Goal: Task Accomplishment & Management: Manage account settings

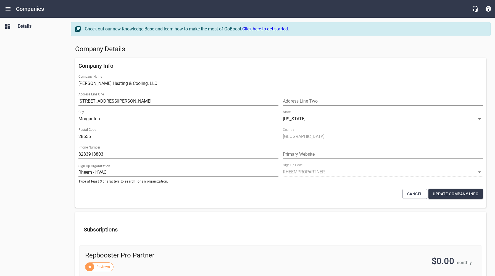
select select "[US_STATE]"
select select "62"
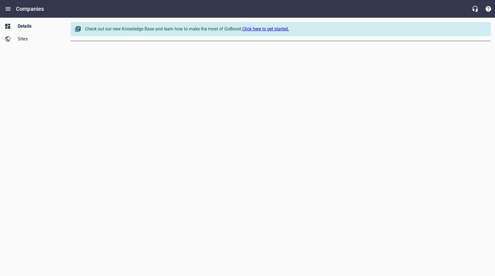
select select "[US_STATE]"
select select "62"
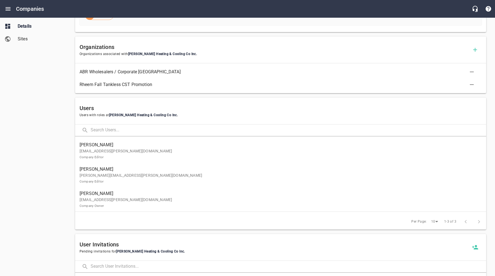
scroll to position [252, 0]
click at [97, 150] on p "[EMAIL_ADDRESS][PERSON_NAME][DOMAIN_NAME] Company Editor" at bounding box center [279, 153] width 398 height 12
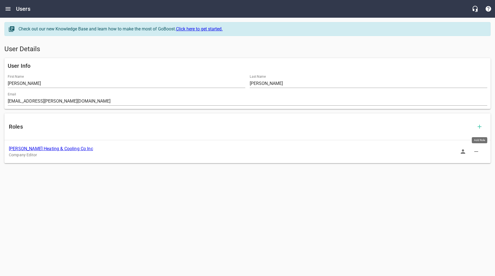
click at [479, 126] on icon "button" at bounding box center [479, 126] width 7 height 7
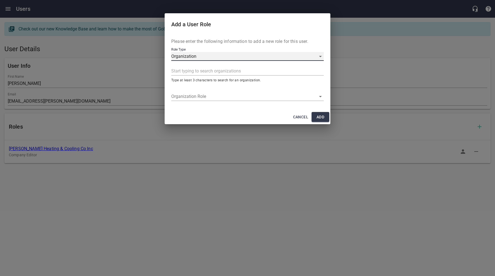
click at [223, 52] on div "Organization" at bounding box center [247, 56] width 152 height 9
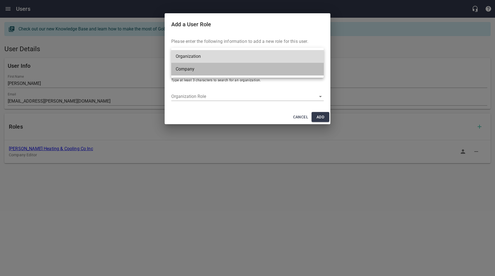
click at [191, 70] on li "Company" at bounding box center [247, 69] width 152 height 13
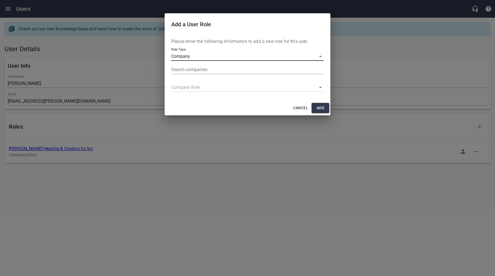
click at [197, 68] on input "text" at bounding box center [246, 69] width 150 height 9
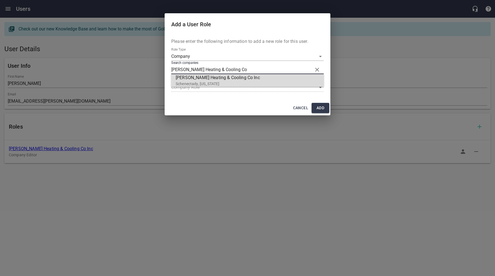
click at [200, 81] on p "Schenectady, [US_STATE]" at bounding box center [245, 84] width 139 height 6
type input "[PERSON_NAME] Heating & Cooling Co Inc"
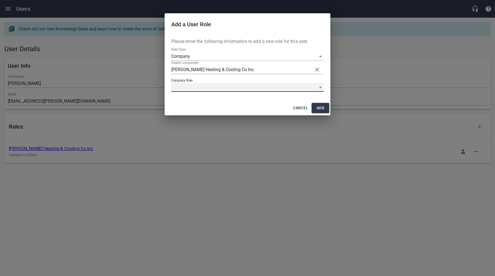
click at [195, 88] on div "​" at bounding box center [247, 87] width 152 height 9
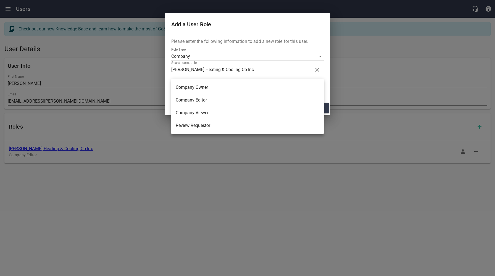
drag, startPoint x: 195, startPoint y: 88, endPoint x: 199, endPoint y: 89, distance: 5.0
click at [195, 88] on li "Company Owner" at bounding box center [247, 87] width 152 height 13
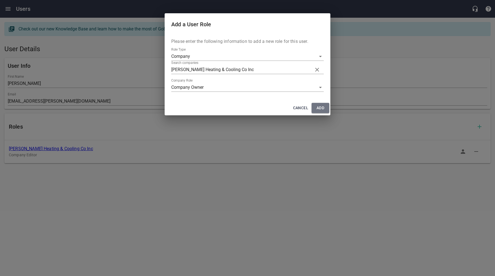
click at [317, 109] on span "Add" at bounding box center [320, 107] width 9 height 7
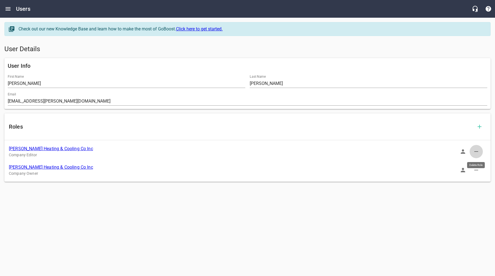
drag, startPoint x: 476, startPoint y: 151, endPoint x: 466, endPoint y: 151, distance: 9.4
click at [476, 151] on icon "button" at bounding box center [476, 151] width 7 height 7
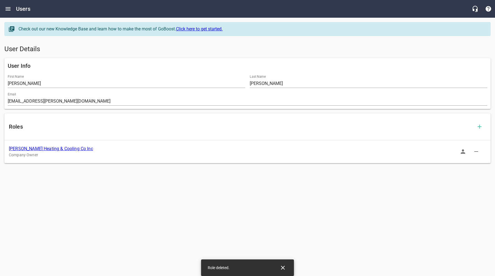
click at [51, 148] on link "[PERSON_NAME] Heating & Cooling Co Inc" at bounding box center [51, 148] width 84 height 5
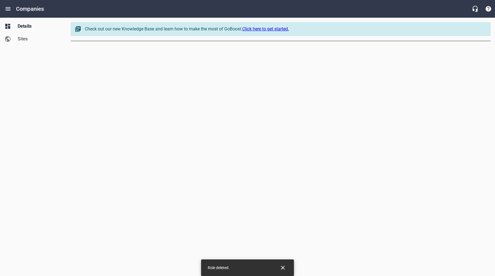
select select "[US_STATE]"
select select "62"
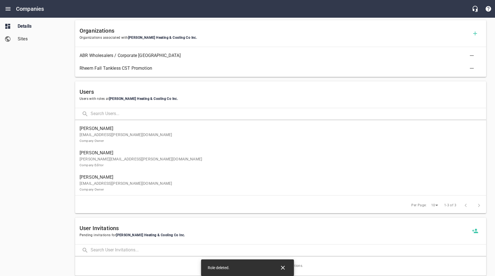
scroll to position [268, 0]
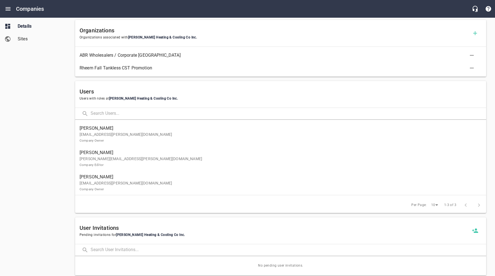
click at [104, 183] on p "[EMAIL_ADDRESS][PERSON_NAME][DOMAIN_NAME] Company Owner" at bounding box center [279, 186] width 398 height 12
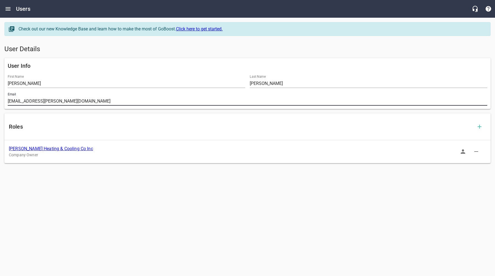
drag, startPoint x: 68, startPoint y: 102, endPoint x: 32, endPoint y: 116, distance: 38.7
click at [6, 102] on div "Email [EMAIL_ADDRESS][PERSON_NAME][DOMAIN_NAME]" at bounding box center [248, 99] width 484 height 18
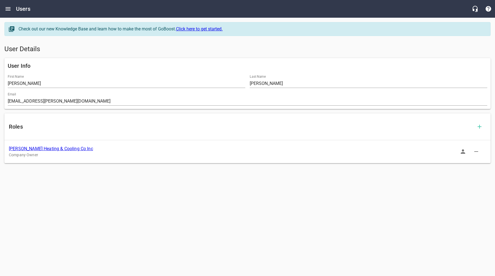
click at [58, 150] on link "[PERSON_NAME] Heating & Cooling Co Inc" at bounding box center [51, 148] width 84 height 5
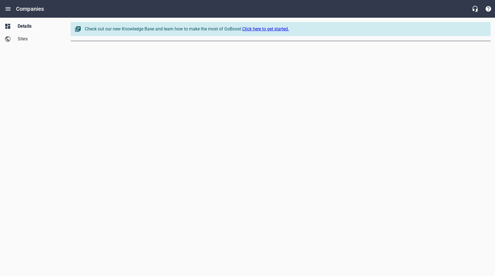
select select "[US_STATE]"
select select "62"
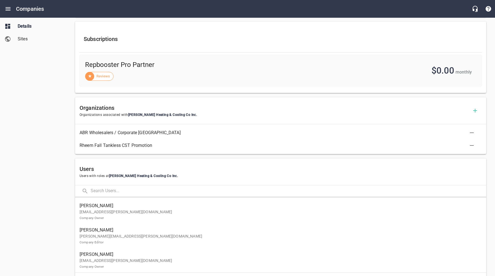
scroll to position [209, 0]
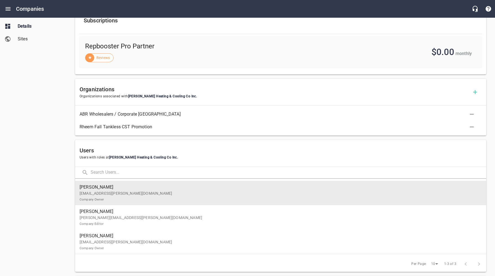
click at [119, 192] on p "[EMAIL_ADDRESS][PERSON_NAME][DOMAIN_NAME] Company Owner" at bounding box center [279, 196] width 398 height 12
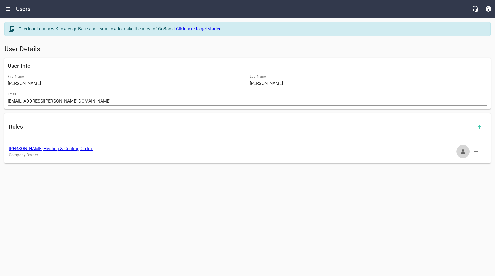
click at [463, 153] on icon "button" at bounding box center [463, 151] width 4 height 4
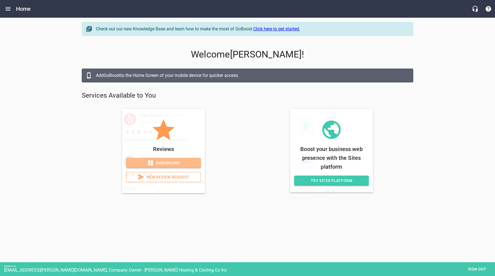
click at [175, 159] on link "Dashboard" at bounding box center [163, 163] width 75 height 10
